Goal: Transaction & Acquisition: Download file/media

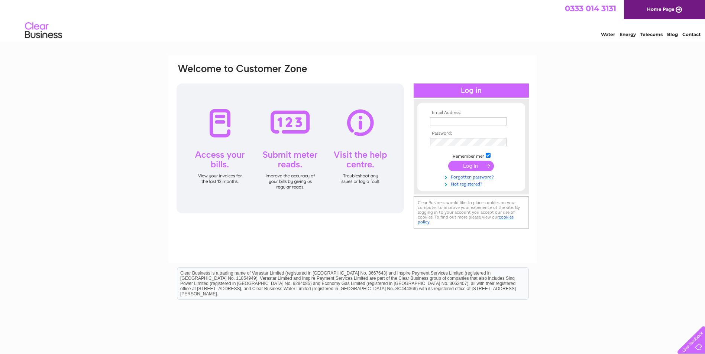
type input "rachel@authentick-ltd.co.uk"
click at [474, 166] on input "submit" at bounding box center [471, 166] width 46 height 10
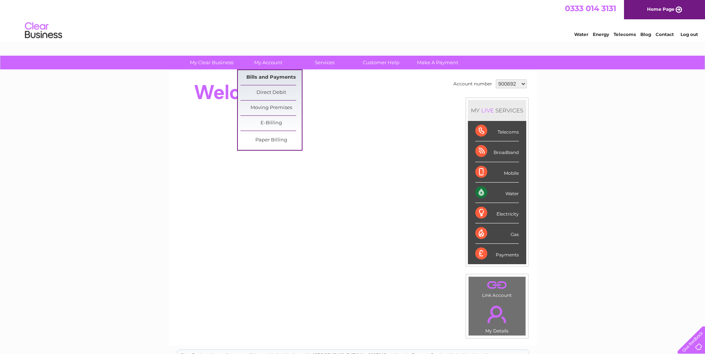
click at [267, 77] on link "Bills and Payments" at bounding box center [270, 77] width 61 height 15
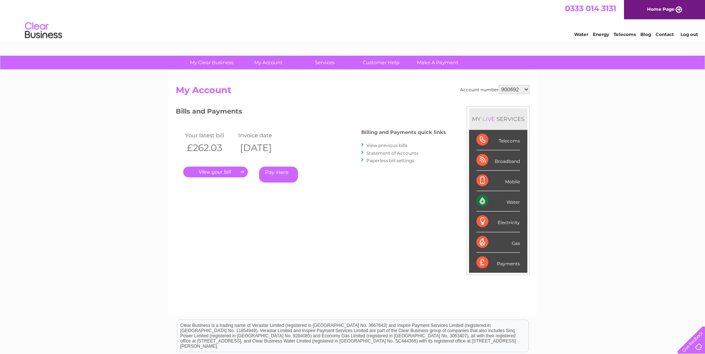
click at [225, 171] on link "." at bounding box center [215, 172] width 65 height 11
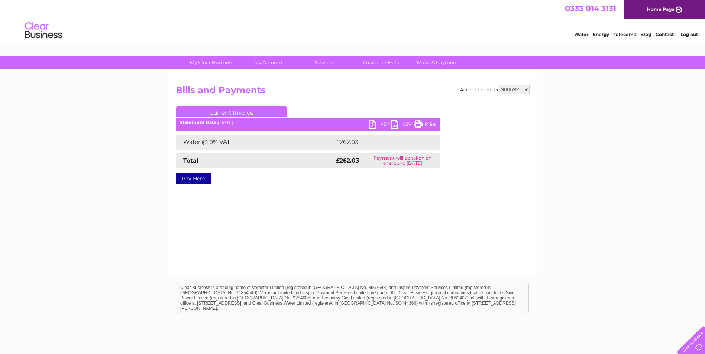
click at [382, 123] on link "PDF" at bounding box center [380, 125] width 22 height 11
